Goal: Task Accomplishment & Management: Use online tool/utility

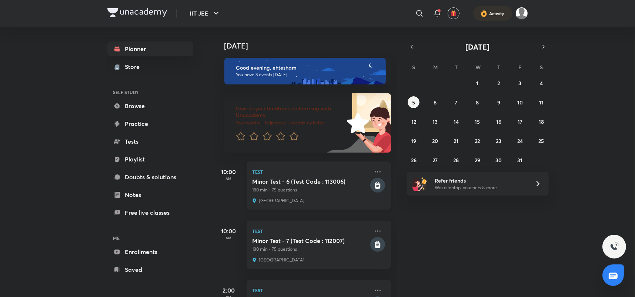
click at [338, 187] on p "180 min • 75 questions" at bounding box center [311, 190] width 116 height 7
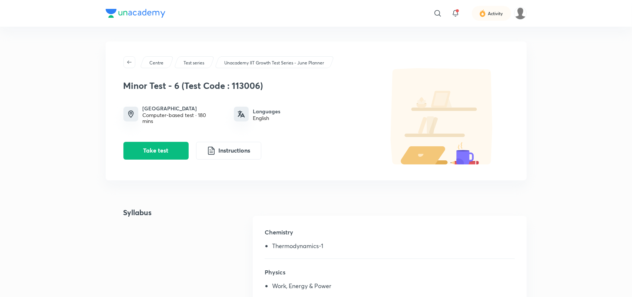
click at [525, 18] on picture at bounding box center [520, 13] width 13 height 13
click at [522, 14] on img at bounding box center [520, 13] width 13 height 13
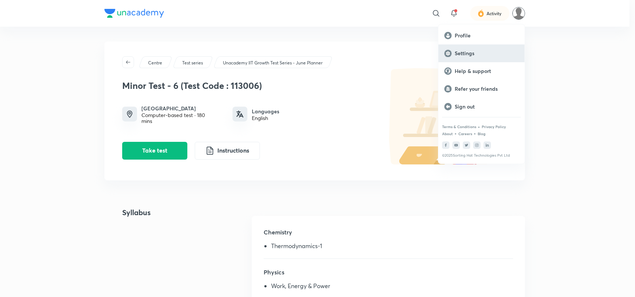
click at [487, 53] on p "Settings" at bounding box center [487, 53] width 64 height 7
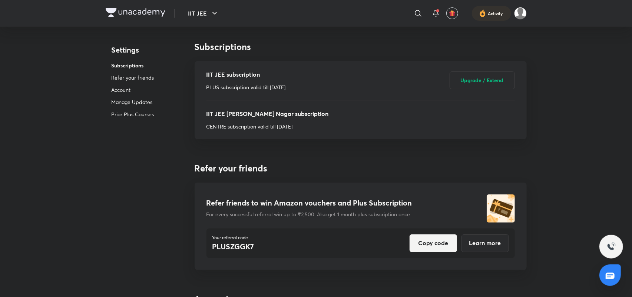
click at [511, 20] on div "Activity" at bounding box center [492, 13] width 69 height 15
click at [518, 20] on div "Activity" at bounding box center [492, 13] width 69 height 15
click at [517, 18] on img at bounding box center [520, 13] width 13 height 13
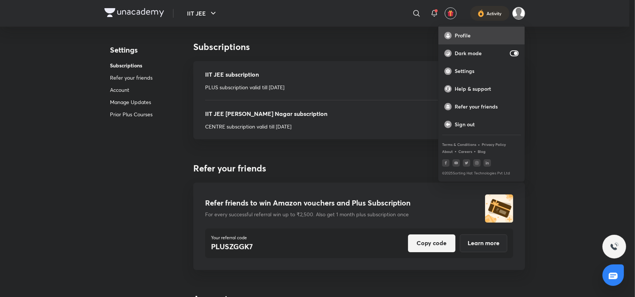
click at [484, 38] on p "Profile" at bounding box center [487, 35] width 64 height 7
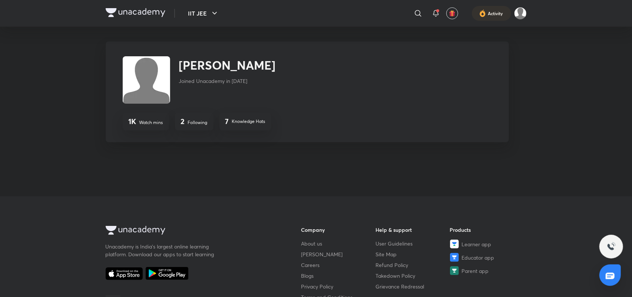
click at [236, 121] on p "Knowledge Hats" at bounding box center [248, 121] width 33 height 7
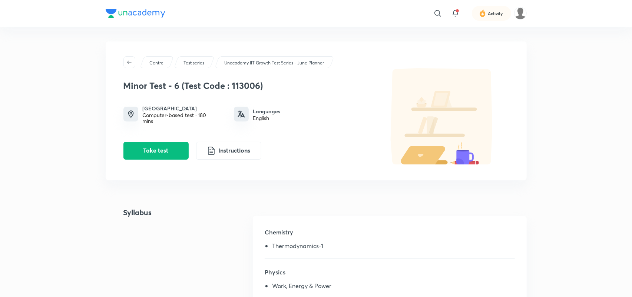
click at [127, 16] on img at bounding box center [136, 13] width 60 height 9
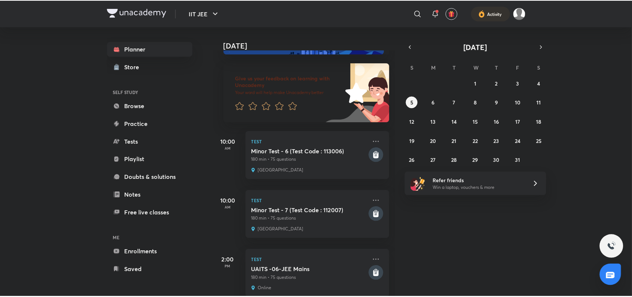
scroll to position [45, 0]
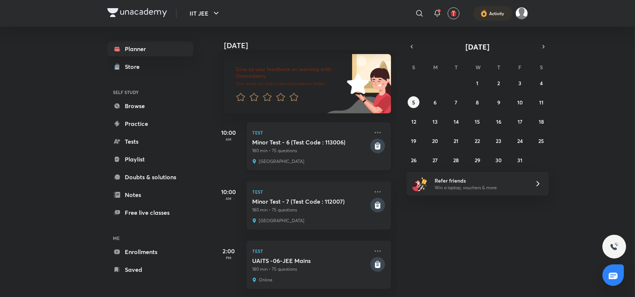
click at [299, 140] on div "Minor Test - 6 (Test Code : 113006) 180 min • 75 questions" at bounding box center [311, 147] width 116 height 16
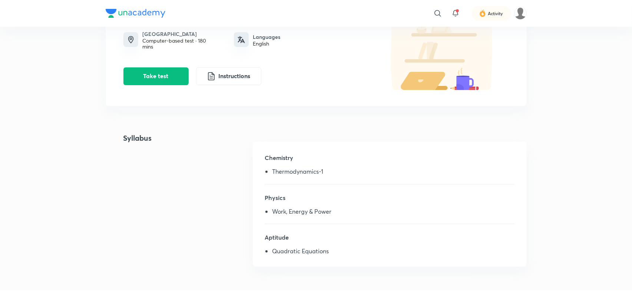
scroll to position [75, 0]
click at [166, 74] on button "Take test" at bounding box center [155, 75] width 65 height 18
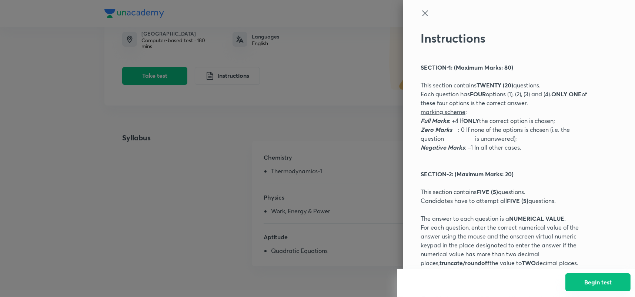
click at [589, 281] on button "Begin test" at bounding box center [598, 282] width 65 height 18
click at [421, 14] on icon at bounding box center [425, 13] width 9 height 9
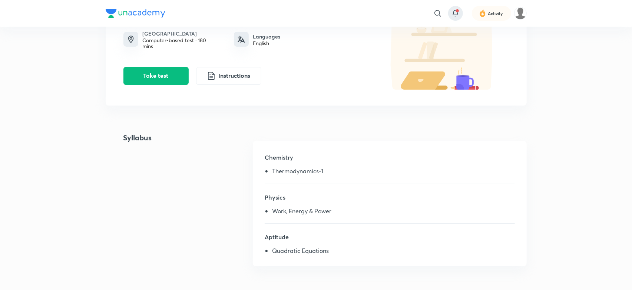
click at [452, 17] on icon at bounding box center [455, 13] width 9 height 9
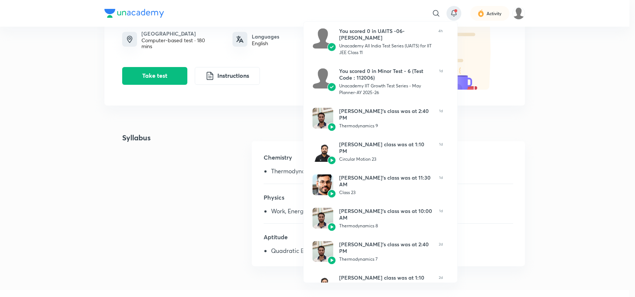
click at [106, 206] on div at bounding box center [317, 148] width 635 height 297
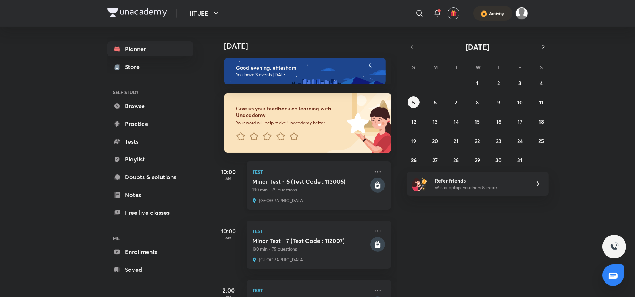
click at [304, 205] on div "Test Minor Test - 6 (Test Code : 113006) 180 min • 75 questions Unacademy Center" at bounding box center [319, 186] width 144 height 48
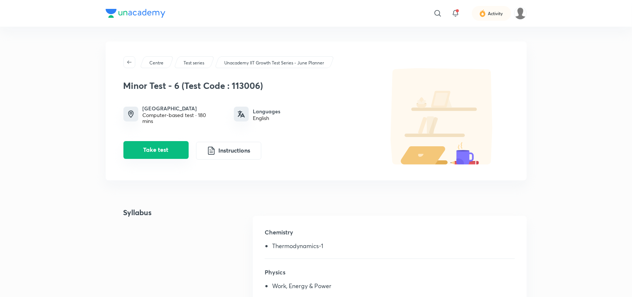
click at [176, 146] on button "Take test" at bounding box center [155, 150] width 65 height 18
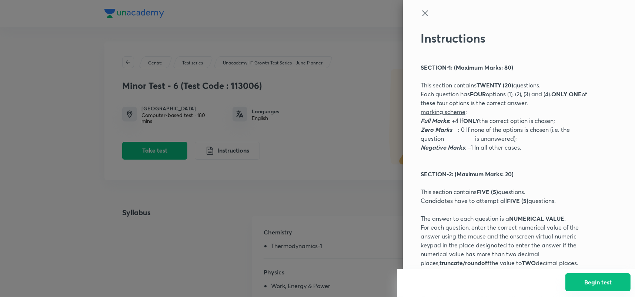
click at [597, 283] on button "Begin test" at bounding box center [598, 282] width 65 height 18
click at [422, 12] on icon at bounding box center [425, 13] width 9 height 9
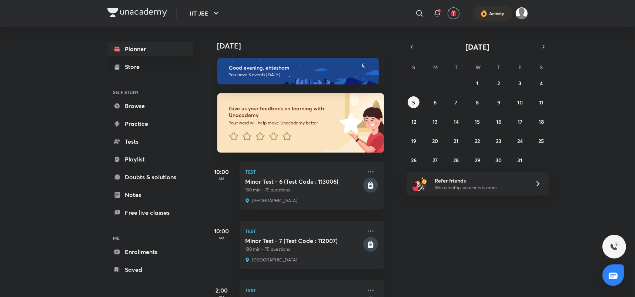
scroll to position [45, 0]
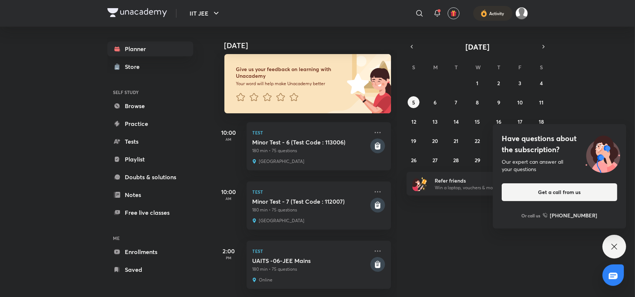
click at [580, 104] on div "Today Good evening, ehtesham You have 3 events today Give us your feedback on l…" at bounding box center [424, 162] width 420 height 270
